Goal: Task Accomplishment & Management: Use online tool/utility

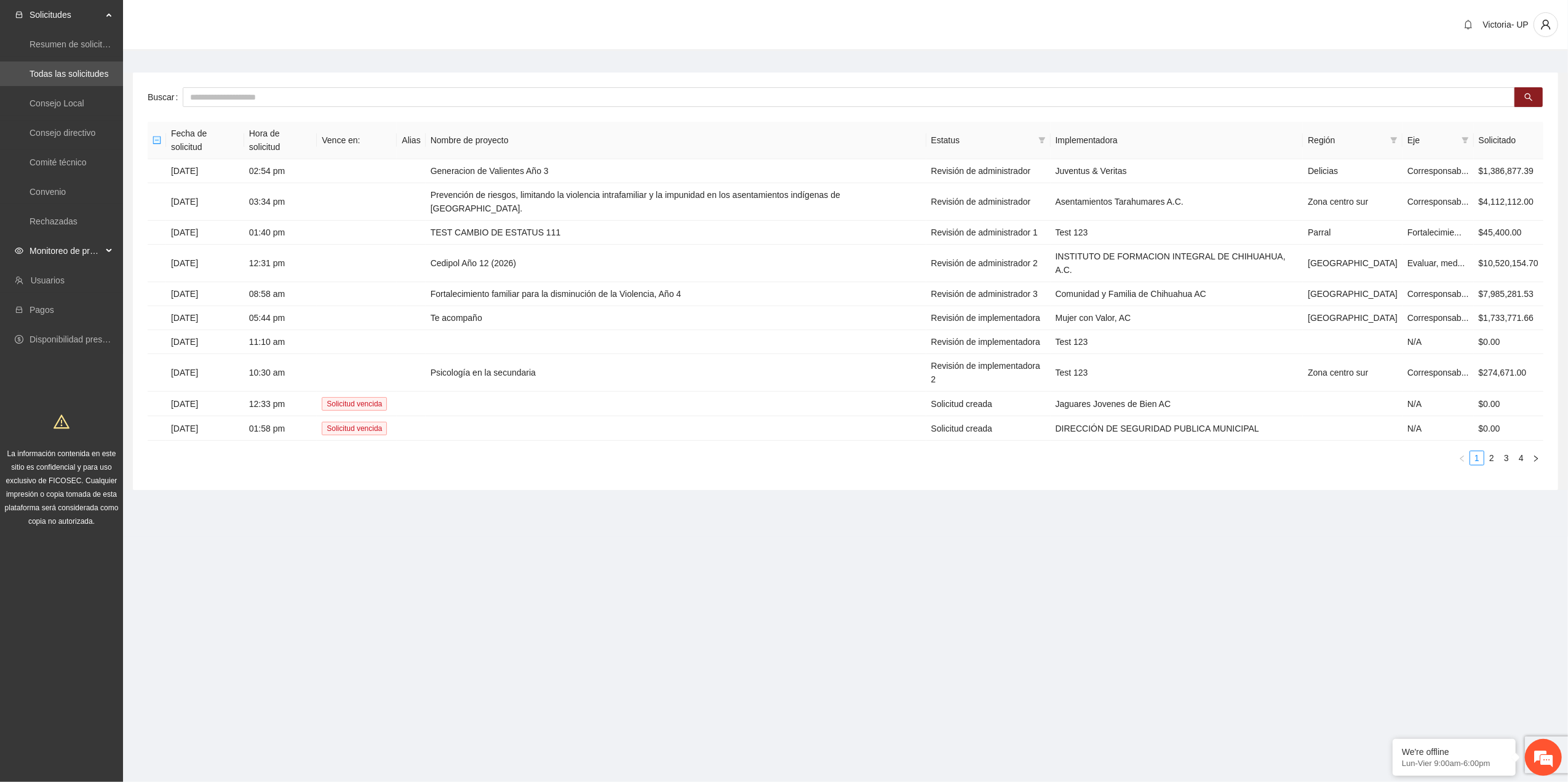
drag, startPoint x: 94, startPoint y: 245, endPoint x: 89, endPoint y: 251, distance: 7.8
click at [91, 249] on span "Monitoreo de proyectos" at bounding box center [66, 251] width 73 height 25
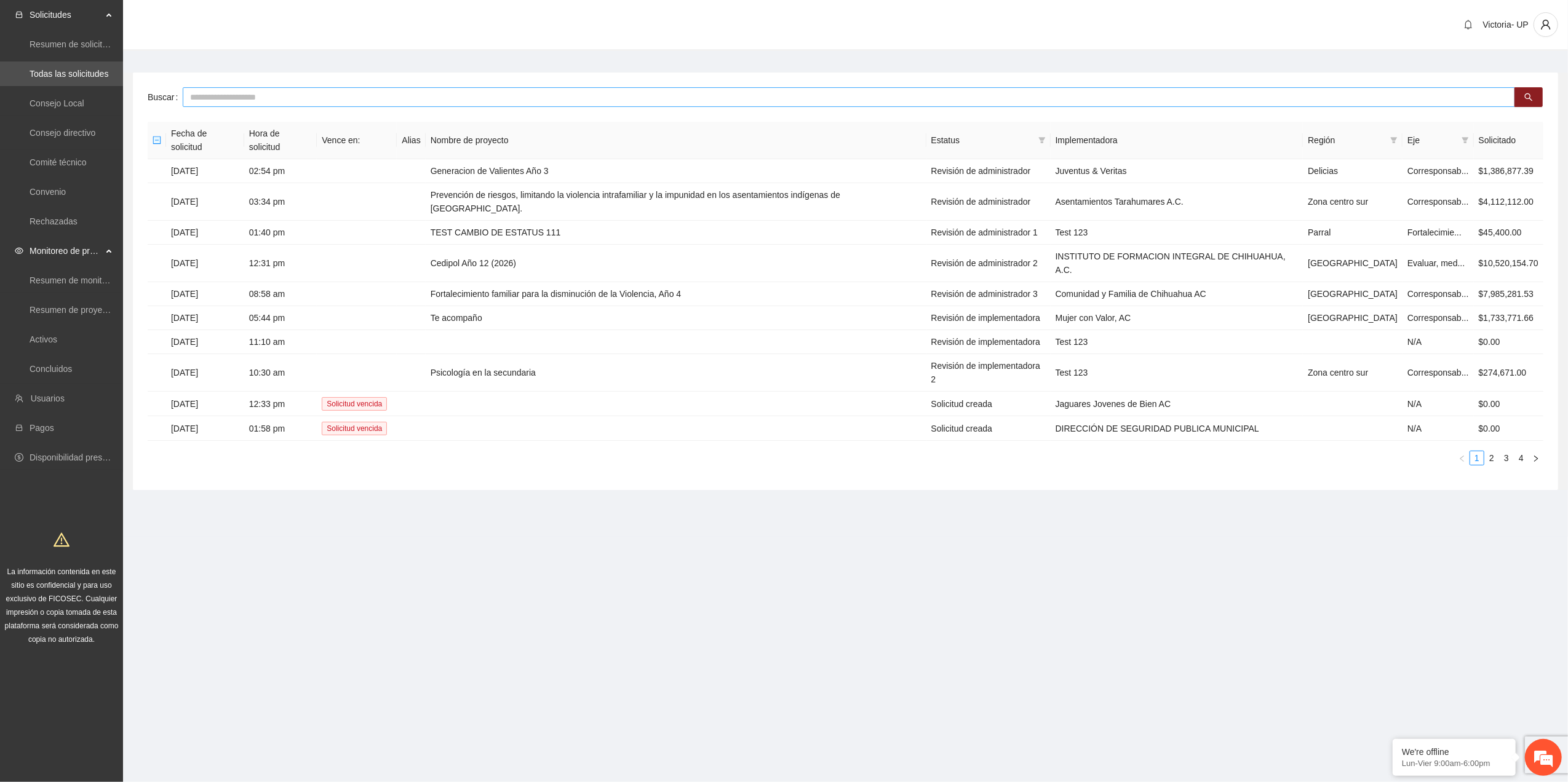
click at [259, 92] on input "text" at bounding box center [849, 97] width 1332 height 20
click at [42, 343] on link "Activos" at bounding box center [43, 339] width 28 height 10
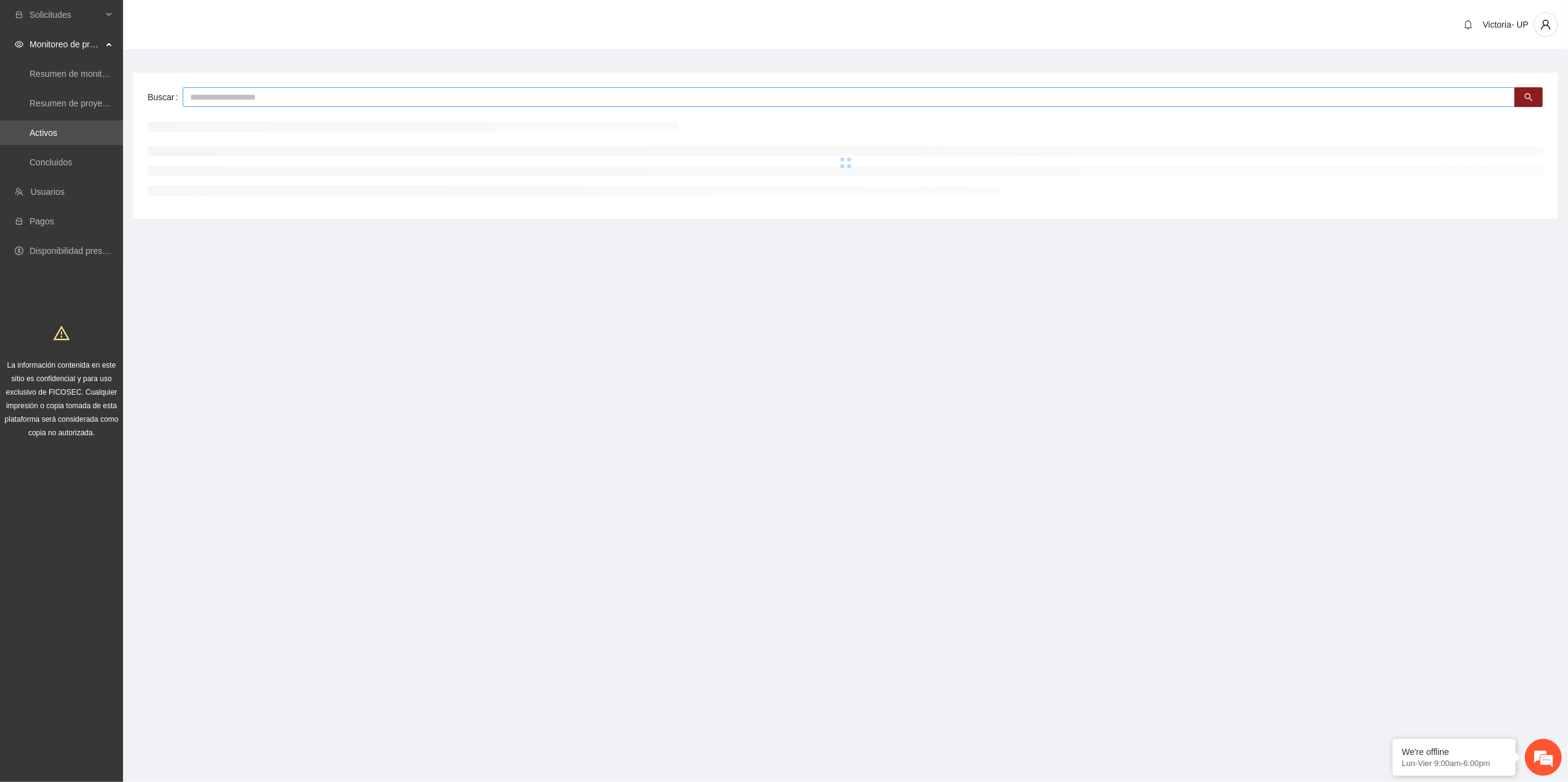
click at [219, 97] on input "text" at bounding box center [849, 97] width 1332 height 20
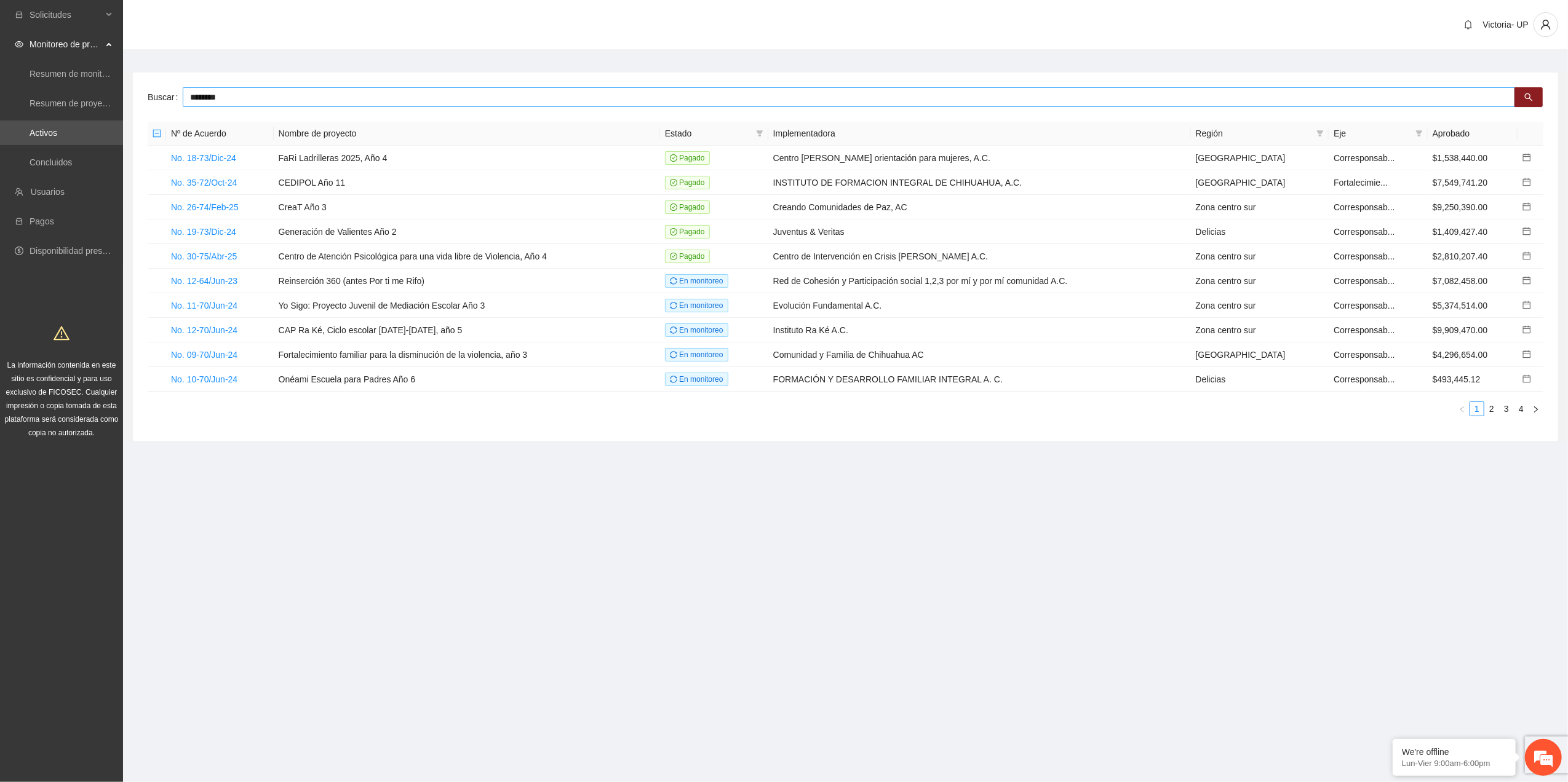
type input "********"
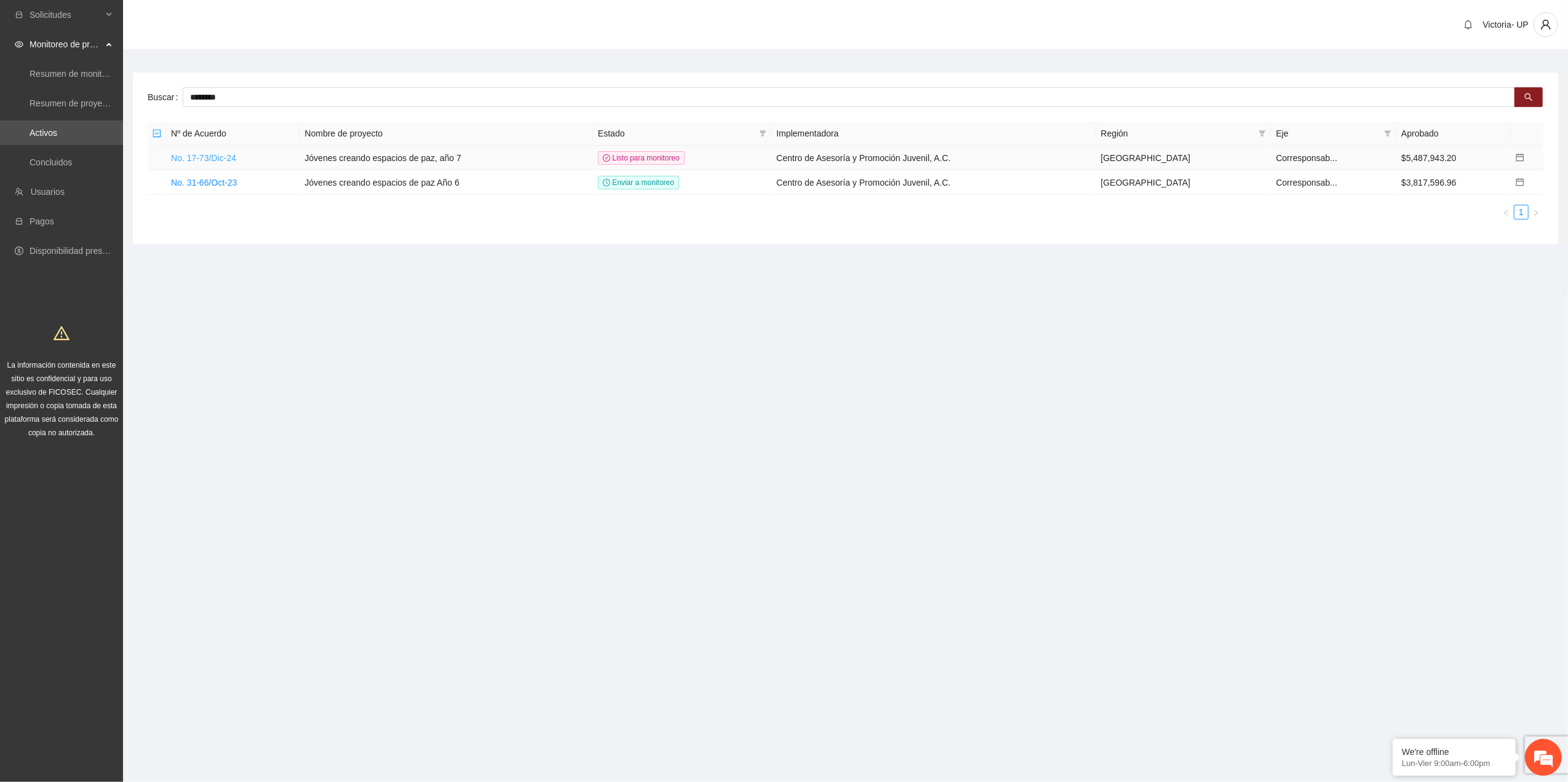
click at [187, 153] on link "No. 17-73/Dic-24" at bounding box center [203, 158] width 65 height 10
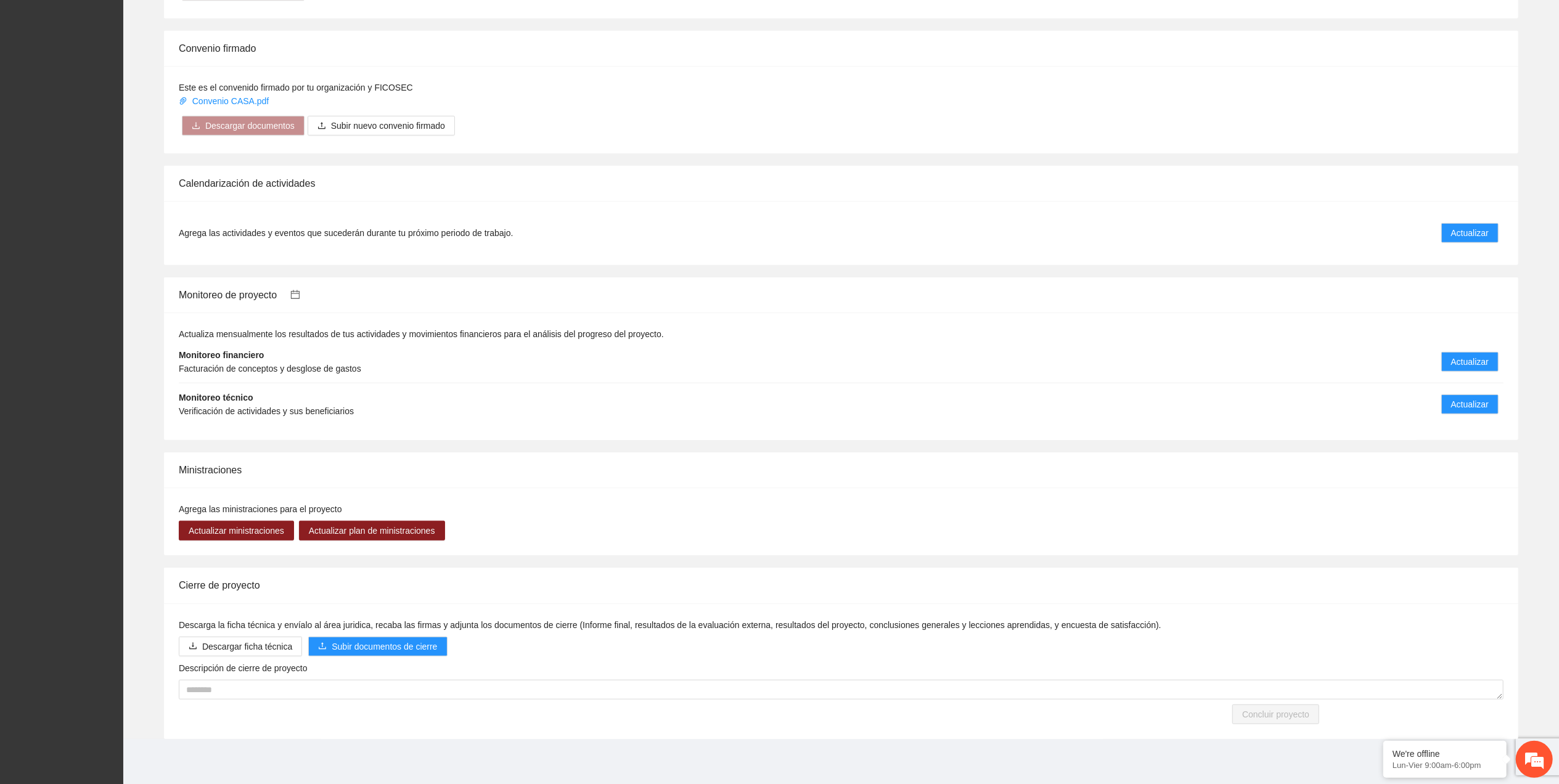
scroll to position [841, 0]
click at [1454, 391] on li "Monitoreo técnico Verificación de actividades y sus beneficiarios Actualizar" at bounding box center [841, 402] width 1325 height 42
click at [1466, 402] on span "Actualizar" at bounding box center [1470, 402] width 38 height 14
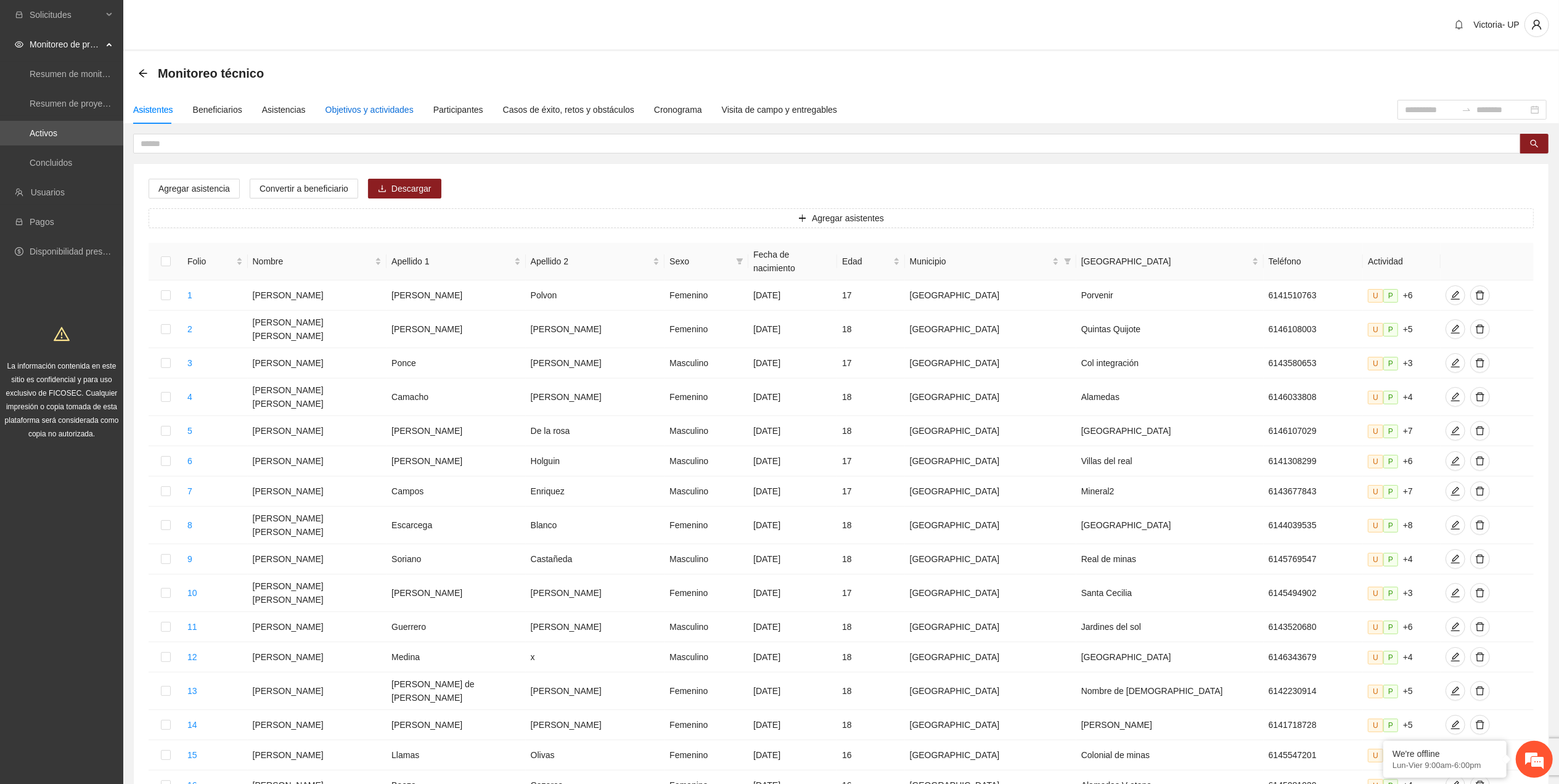
drag, startPoint x: 353, startPoint y: 109, endPoint x: 339, endPoint y: 117, distance: 16.1
click at [352, 110] on div "Objetivos y actividades" at bounding box center [370, 110] width 88 height 14
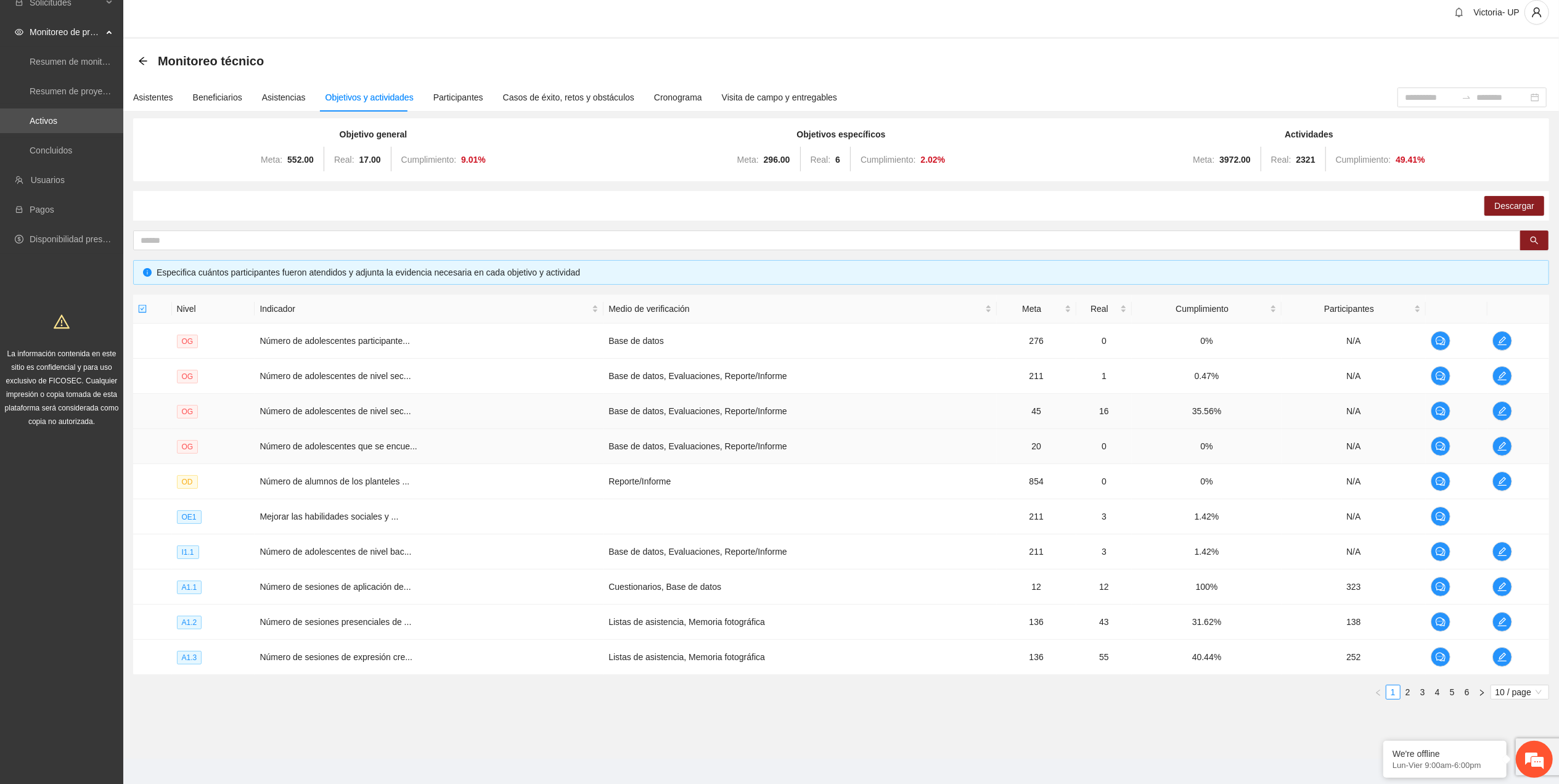
scroll to position [25, 0]
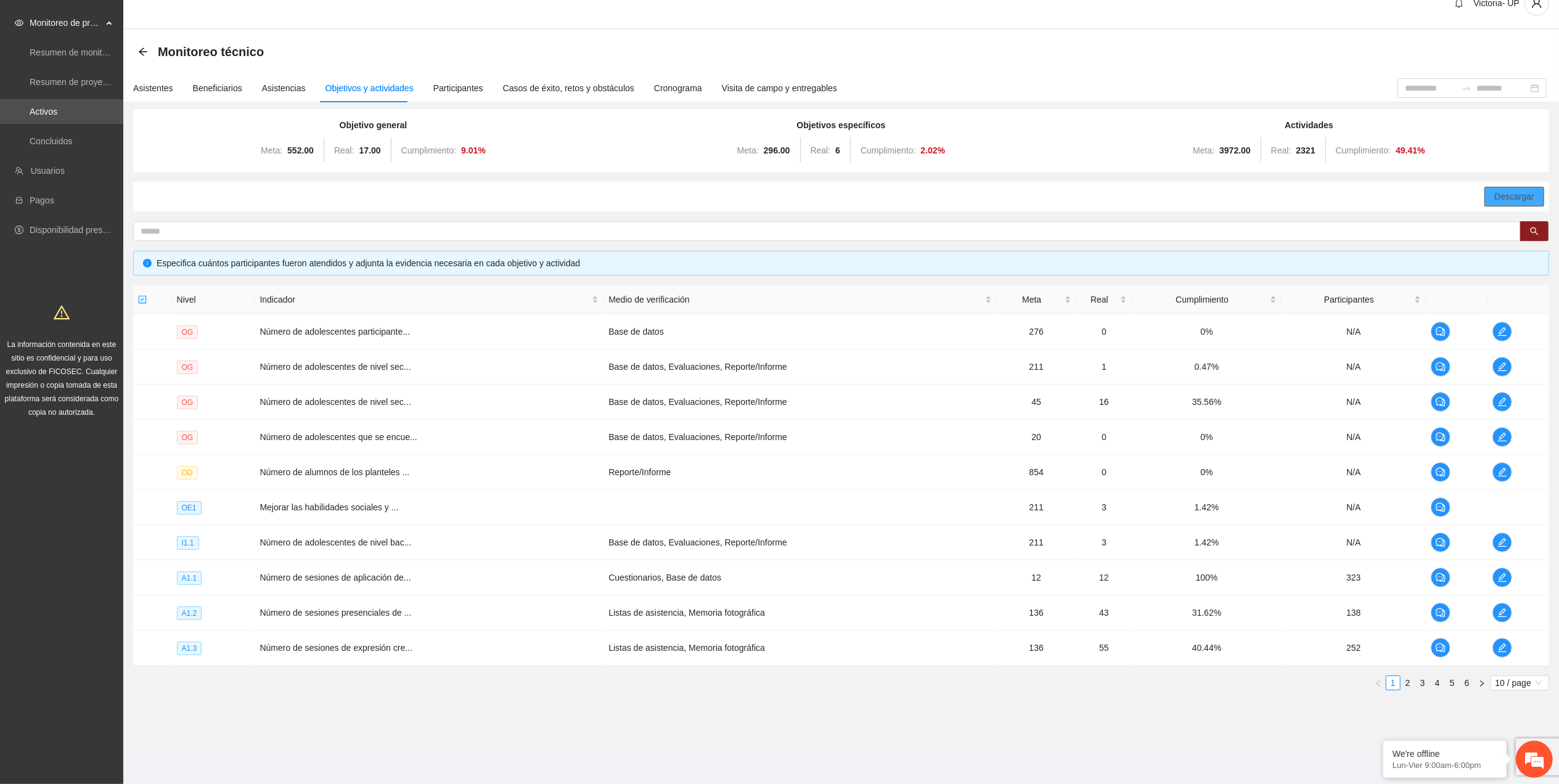
click at [1506, 190] on span "Descargar" at bounding box center [1514, 197] width 40 height 14
